Goal: Information Seeking & Learning: Learn about a topic

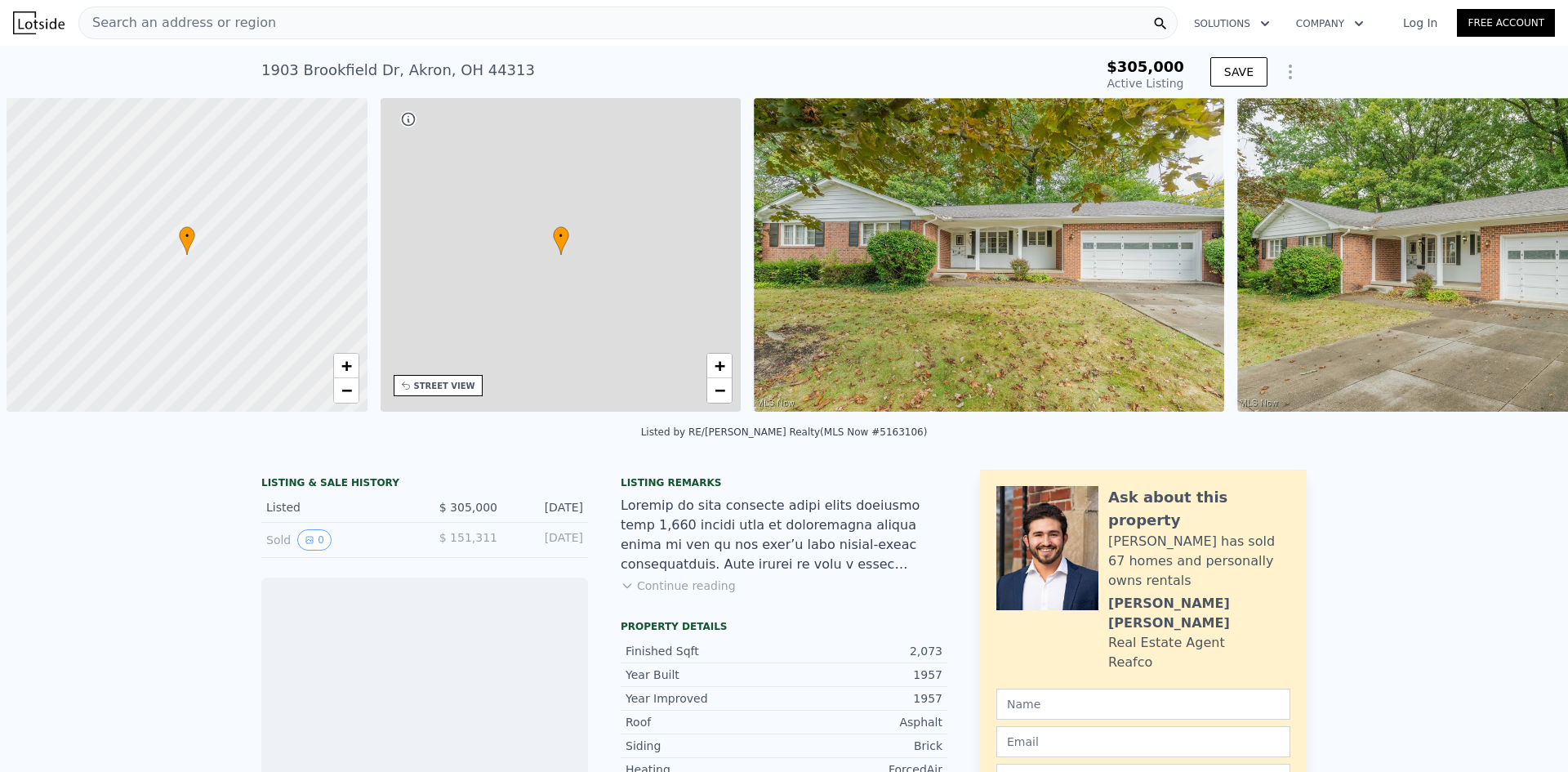
scroll to position [0, 7]
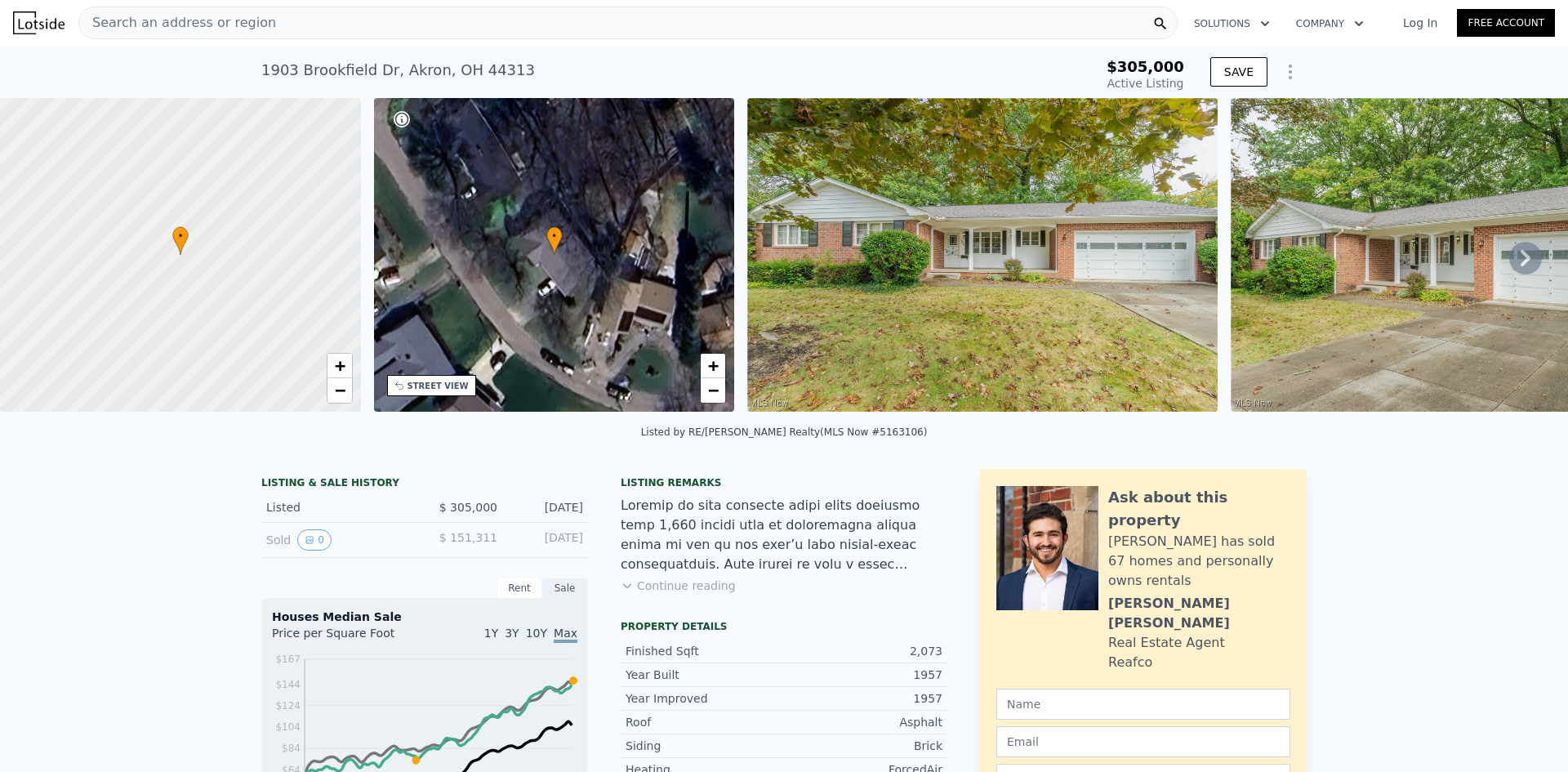
click at [1244, 298] on img at bounding box center [1466, 255] width 471 height 314
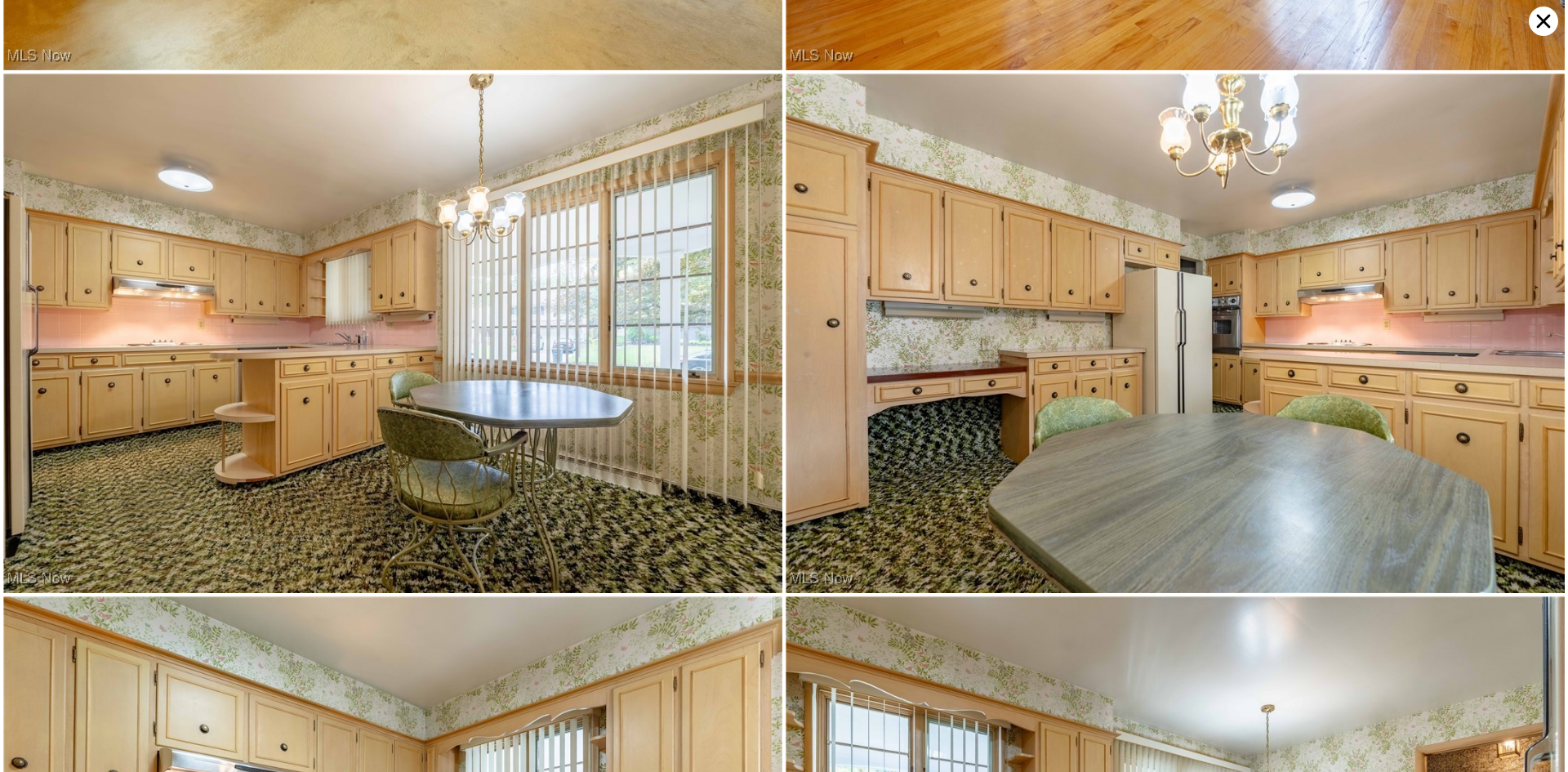
scroll to position [4668, 0]
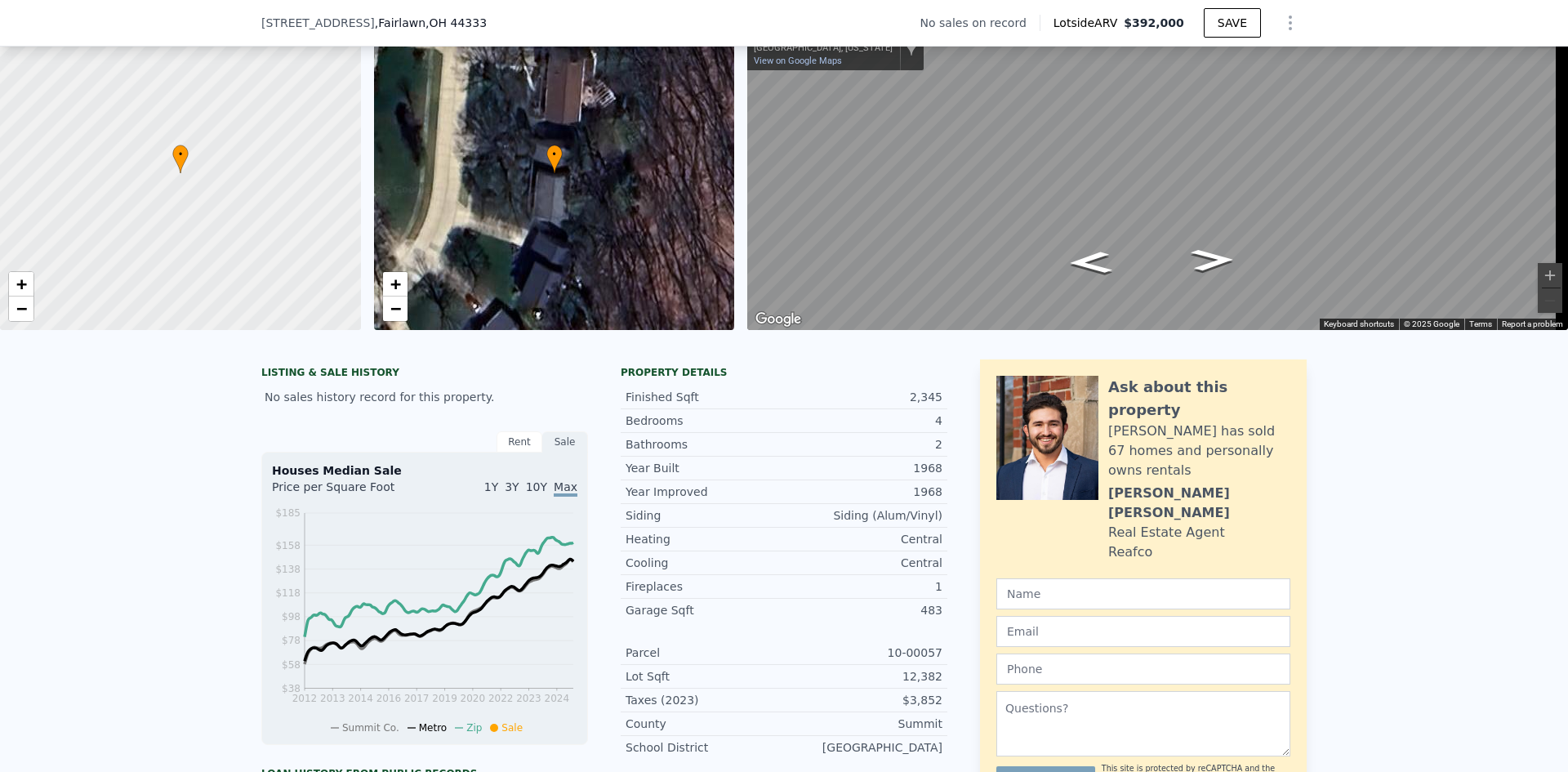
scroll to position [158, 0]
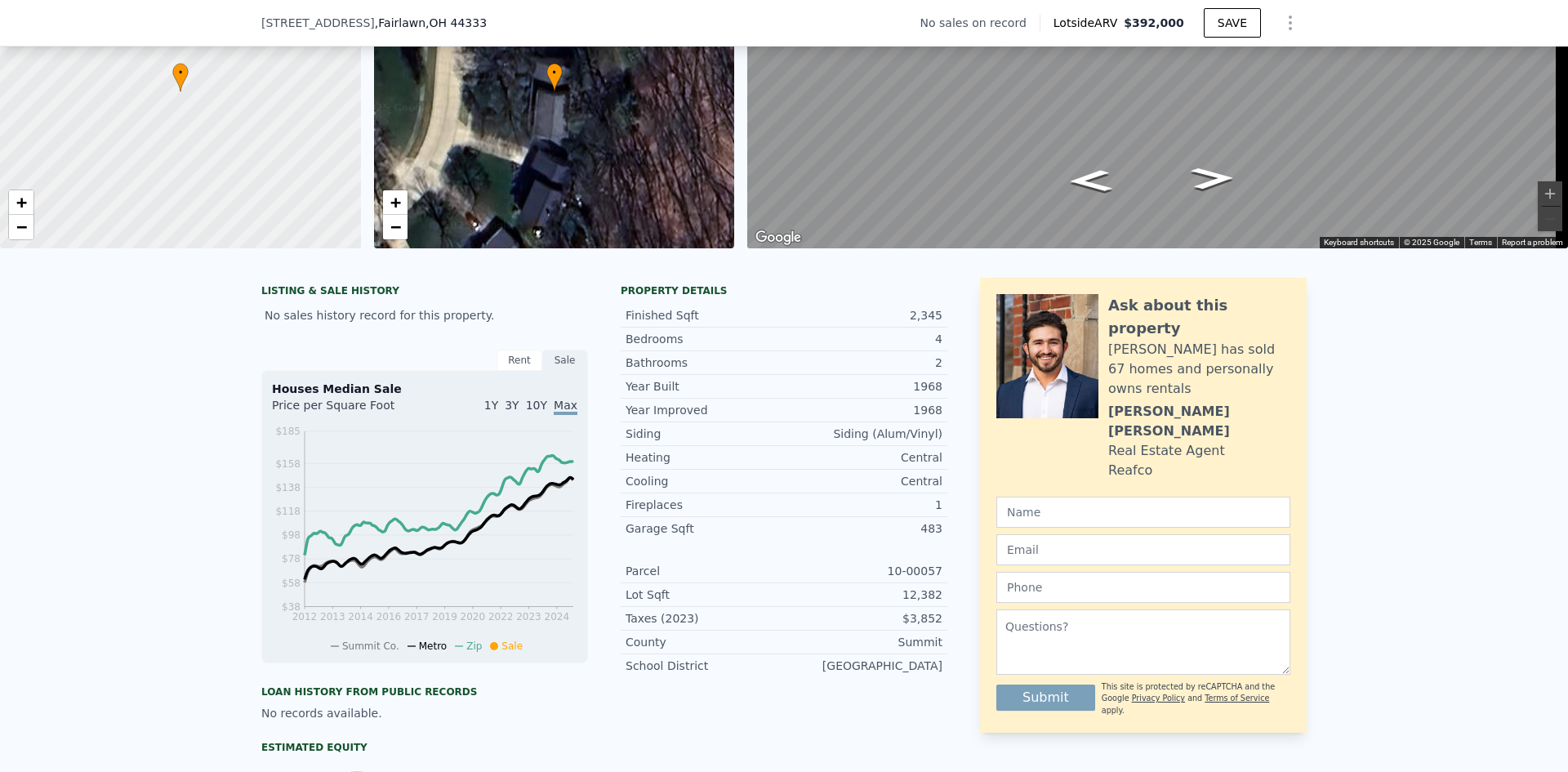
click at [539, 30] on div "[STREET_ADDRESS] No sales on record Lotside ARV $392,000 SAVE" at bounding box center [784, 23] width 1046 height 46
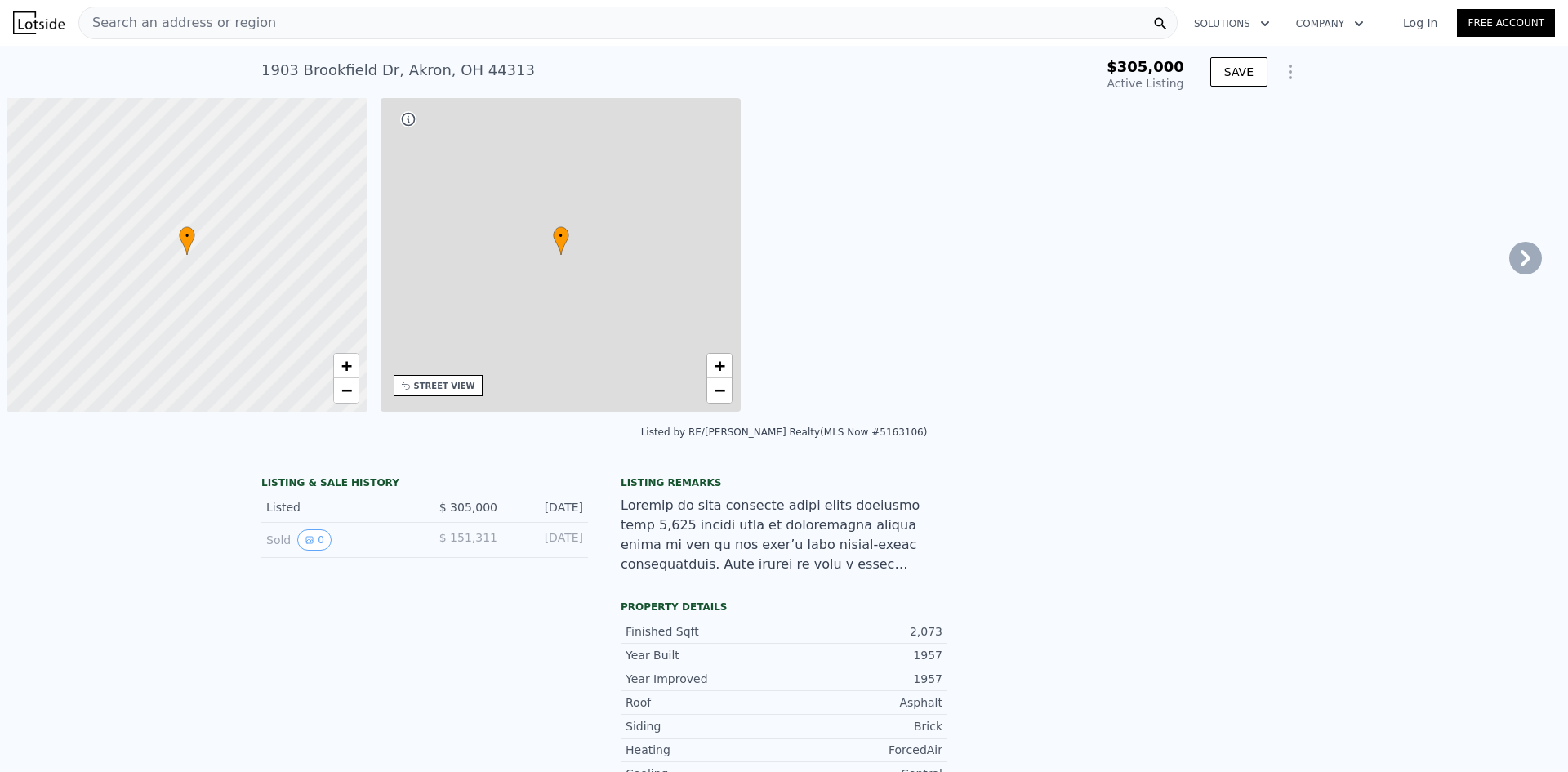
type input "-$ 322,977"
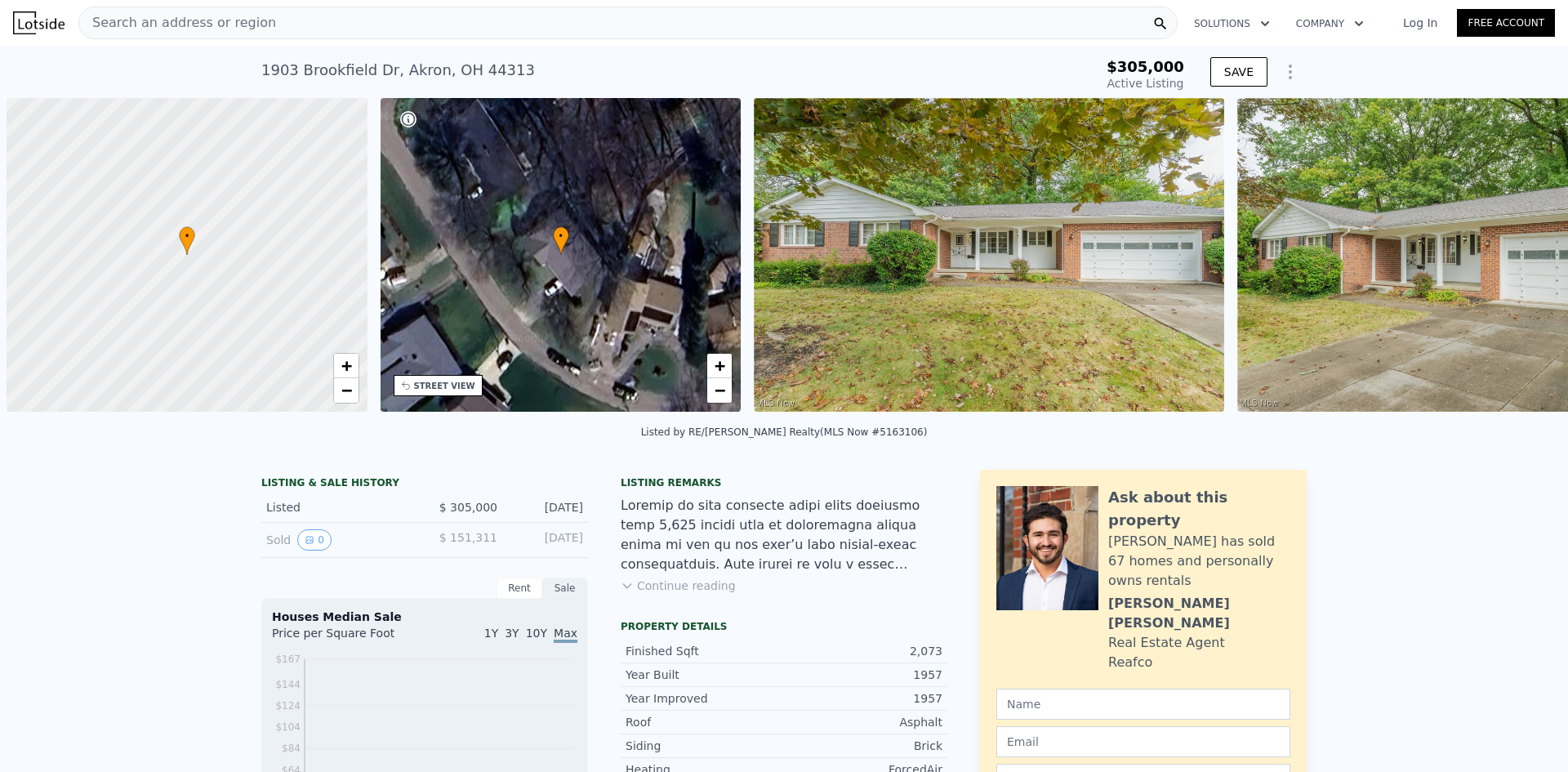
scroll to position [0, 7]
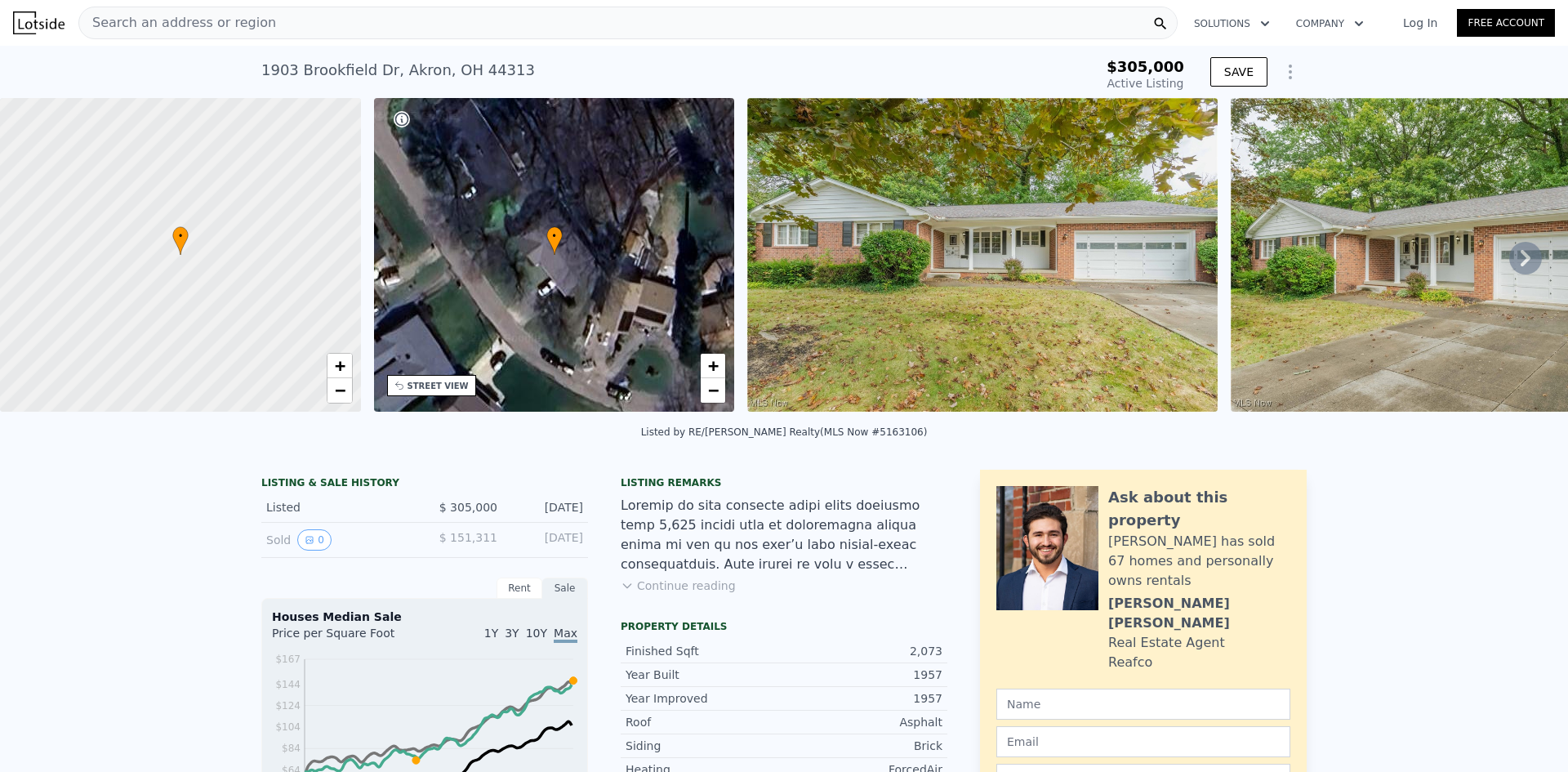
click at [1520, 268] on icon at bounding box center [1526, 258] width 32 height 32
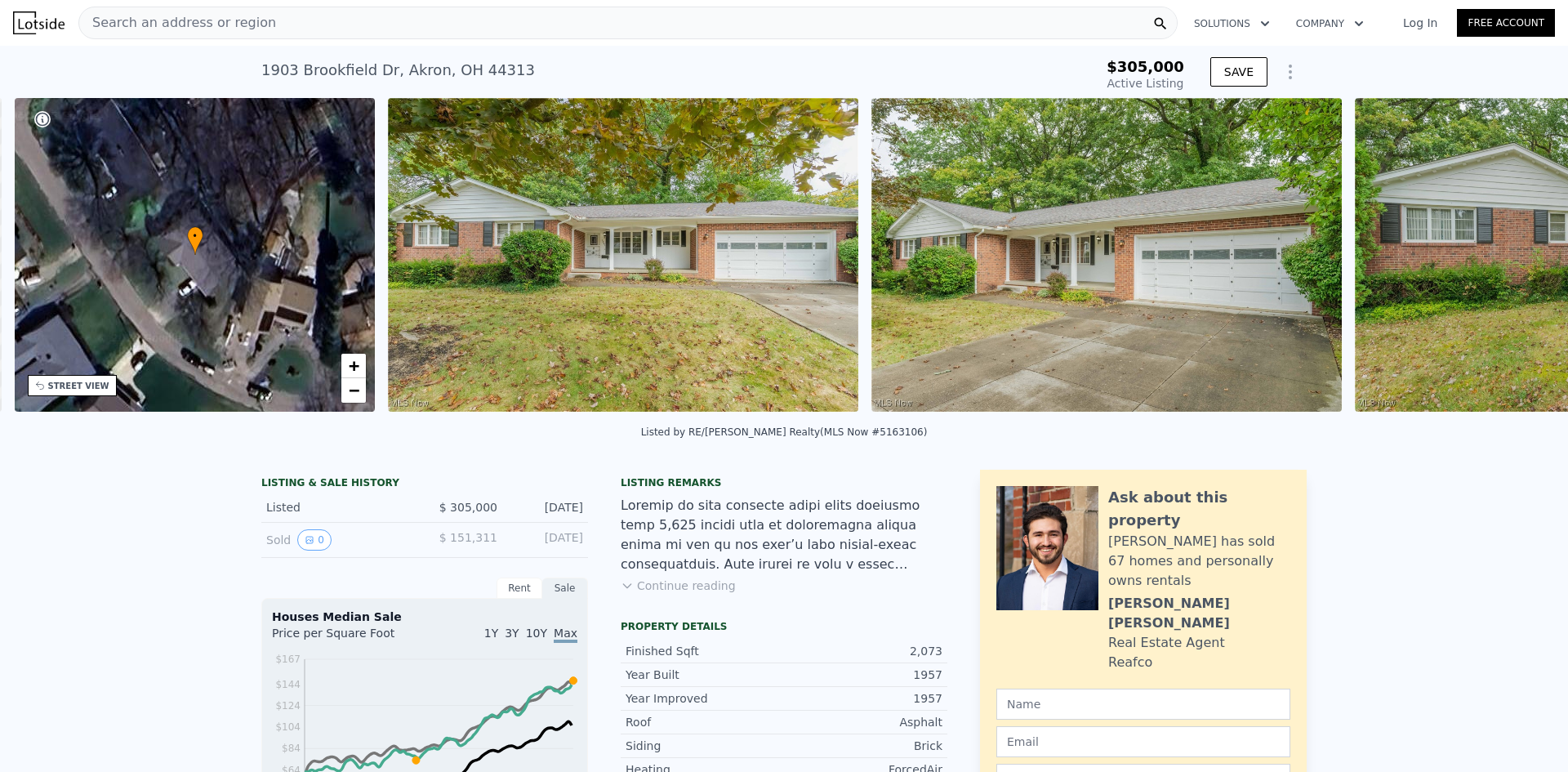
scroll to position [0, 381]
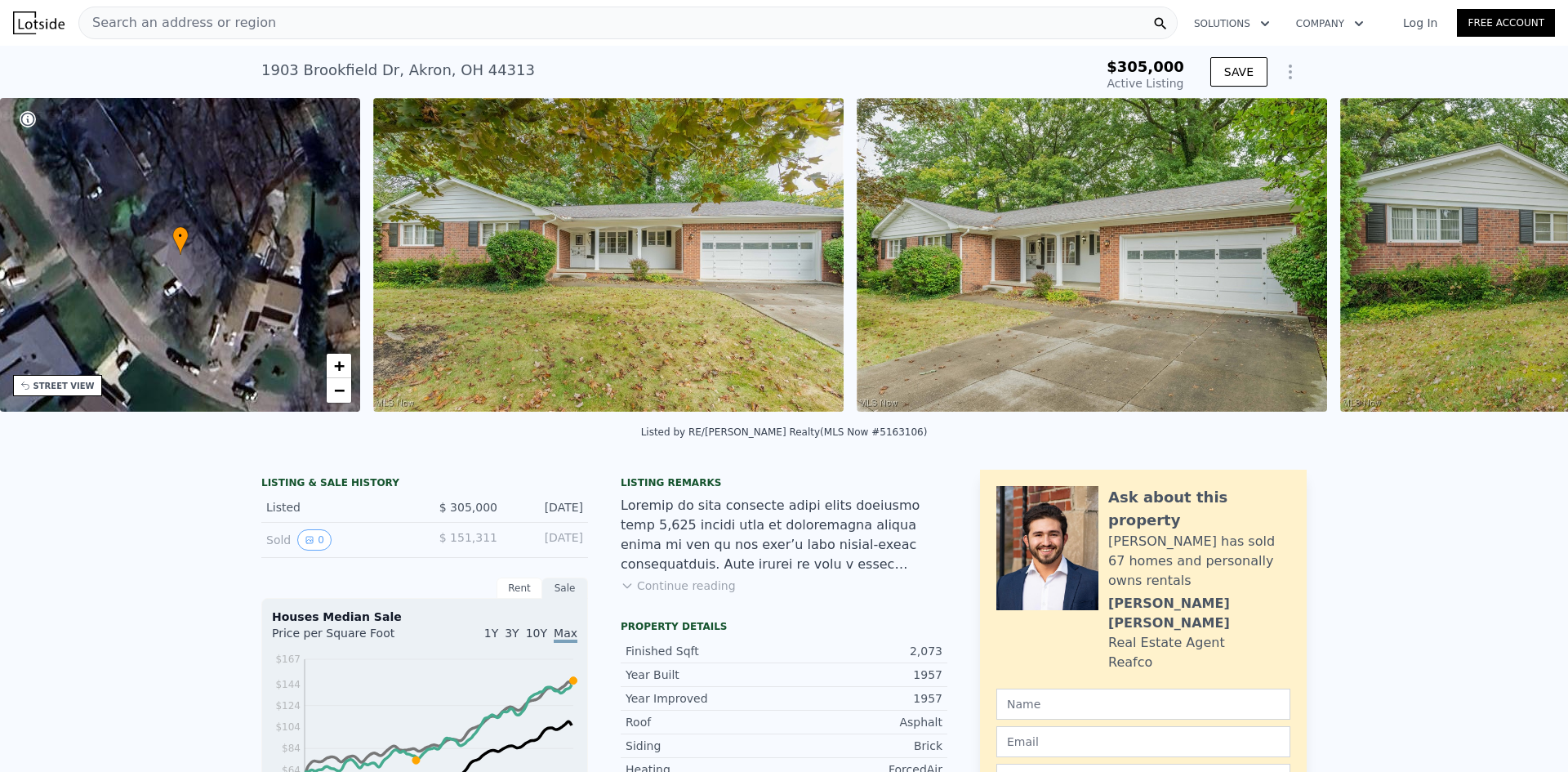
click at [1520, 267] on img at bounding box center [1576, 255] width 471 height 314
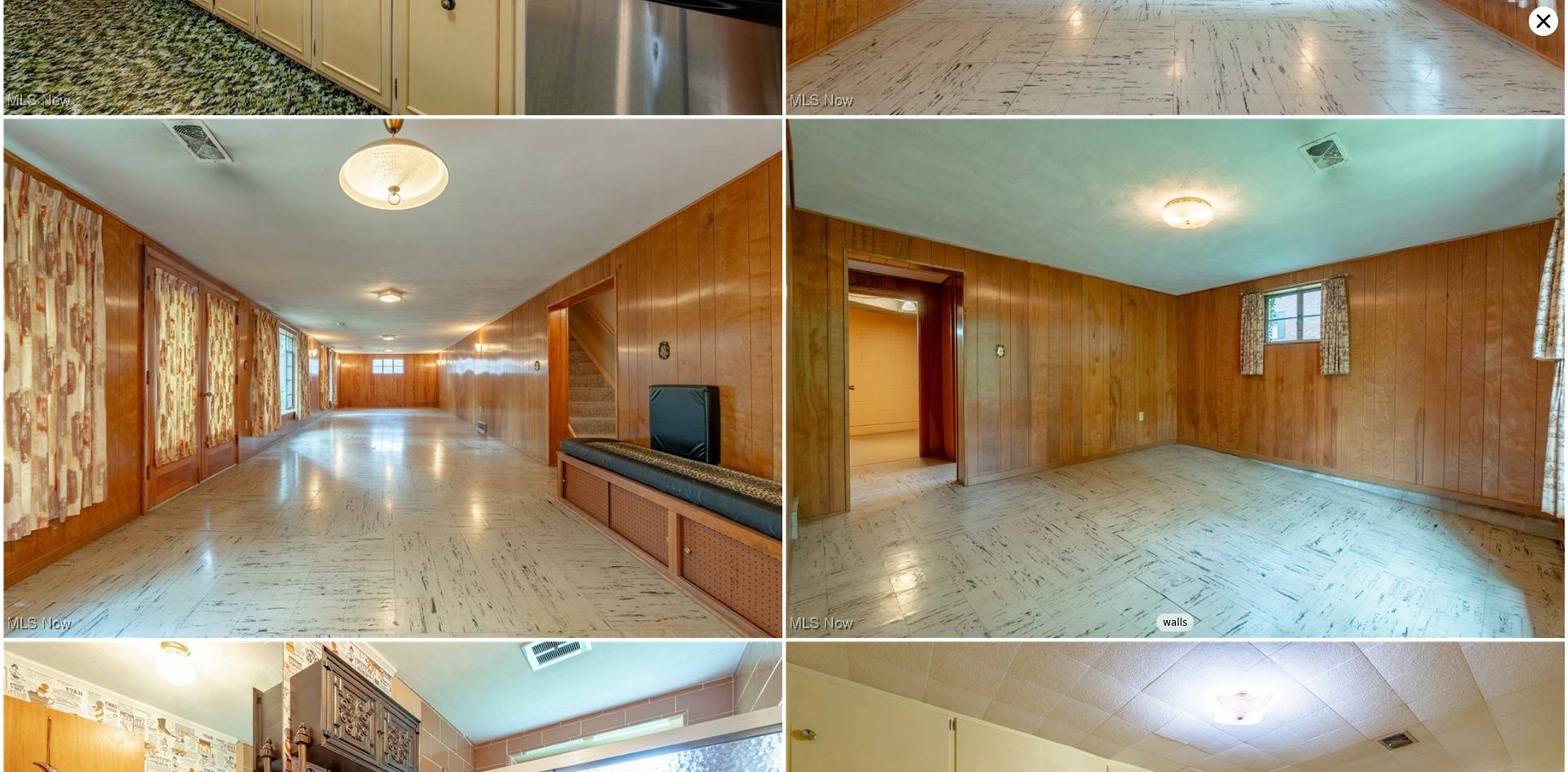
scroll to position [6225, 0]
